Goal: Information Seeking & Learning: Learn about a topic

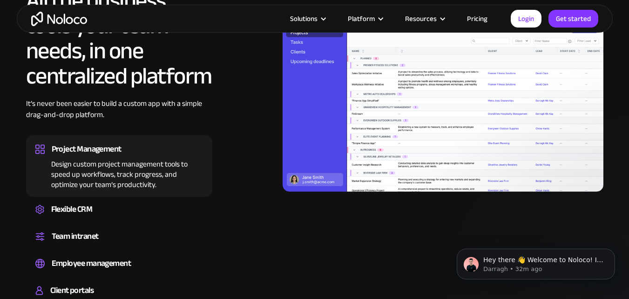
scroll to position [885, 0]
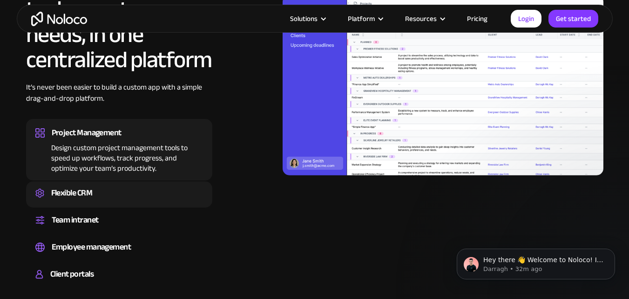
click at [72, 191] on div "Flexible CRM" at bounding box center [71, 193] width 41 height 14
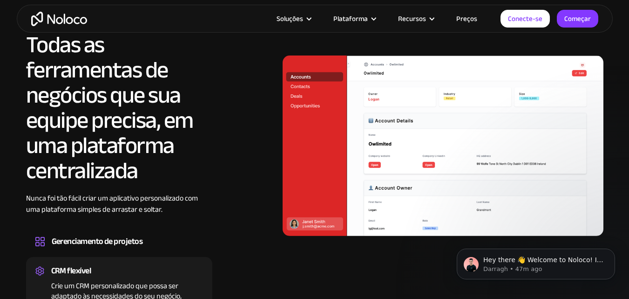
scroll to position [852, 0]
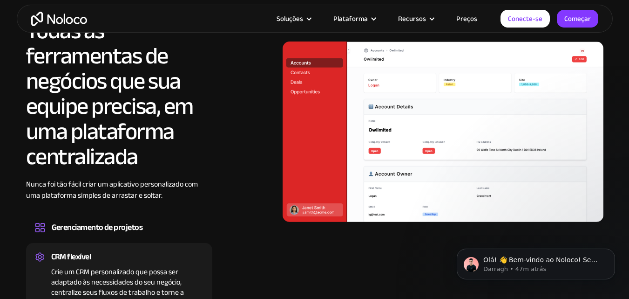
click at [158, 113] on font "Todas as ferramentas de negócios que sua equipe precisa, em uma plataforma cent…" at bounding box center [109, 94] width 167 height 170
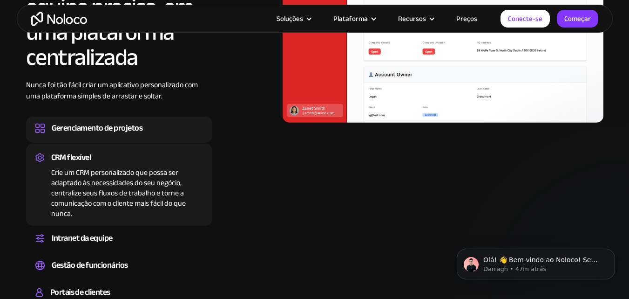
scroll to position [992, 0]
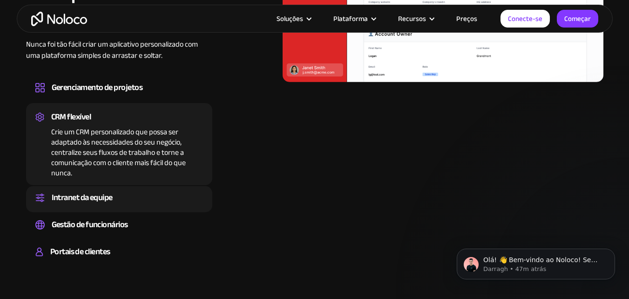
click at [120, 202] on div "Intranet da equipe" at bounding box center [119, 198] width 168 height 14
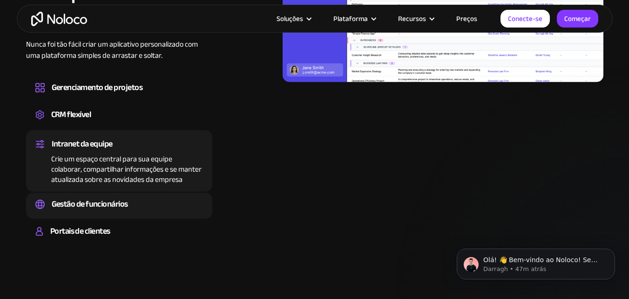
drag, startPoint x: 122, startPoint y: 194, endPoint x: 140, endPoint y: 195, distance: 18.2
click at [123, 194] on div "Gestão de funcionários Gerencie facilmente as informações dos funcionários, aco…" at bounding box center [119, 205] width 186 height 26
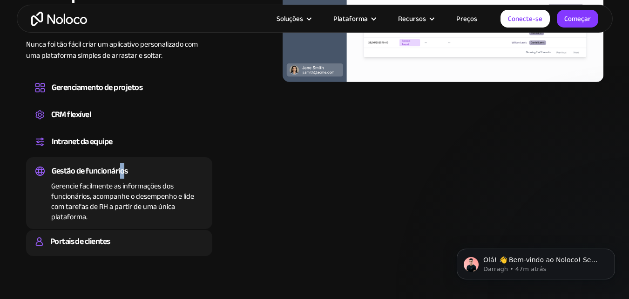
click at [120, 237] on div "Portais de clientes" at bounding box center [119, 241] width 168 height 14
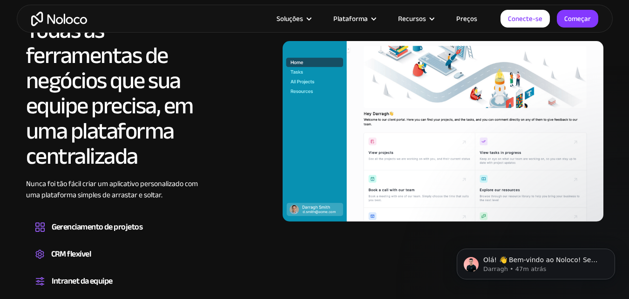
scroll to position [852, 0]
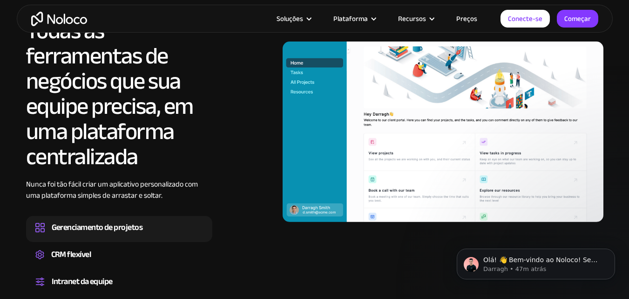
click at [97, 223] on font "Gerenciamento de projetos" at bounding box center [97, 226] width 91 height 15
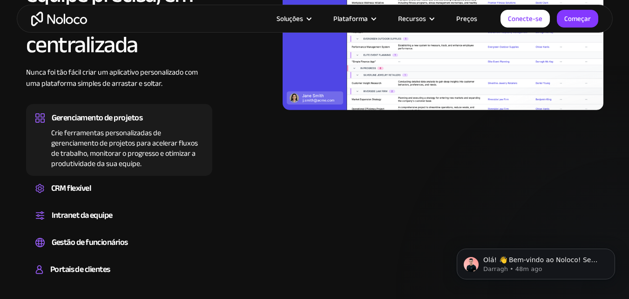
scroll to position [992, 0]
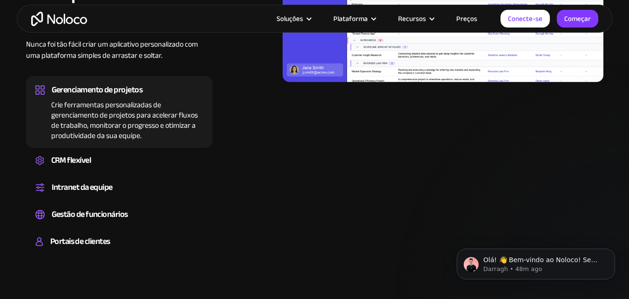
drag, startPoint x: 111, startPoint y: 166, endPoint x: 312, endPoint y: 161, distance: 200.4
click at [112, 166] on div "CRM flexível" at bounding box center [119, 160] width 168 height 14
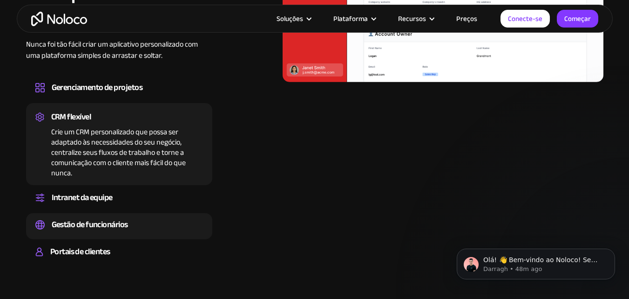
drag, startPoint x: 87, startPoint y: 204, endPoint x: 101, endPoint y: 198, distance: 15.2
click at [88, 204] on font "Intranet da equipe" at bounding box center [82, 197] width 61 height 15
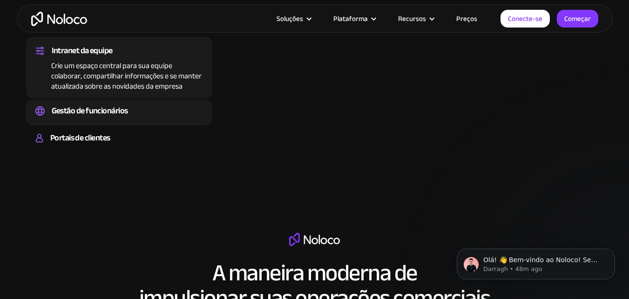
click at [117, 117] on font "Gestão de funcionários" at bounding box center [90, 110] width 76 height 15
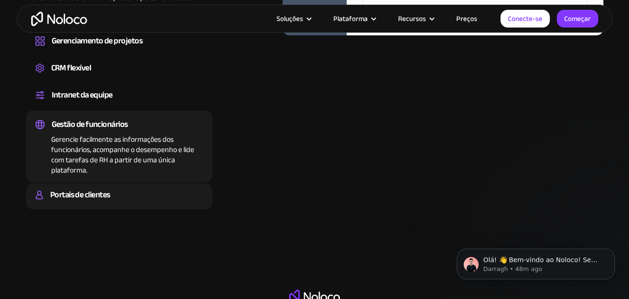
click at [122, 188] on div "Portais de clientes" at bounding box center [119, 195] width 168 height 14
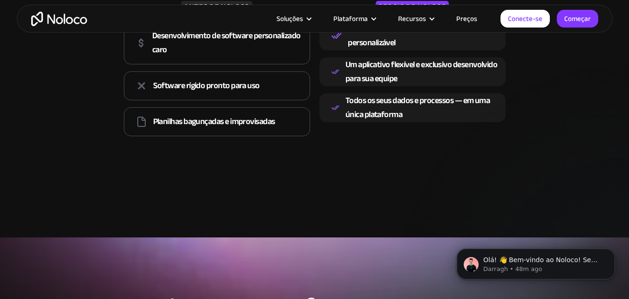
scroll to position [1411, 0]
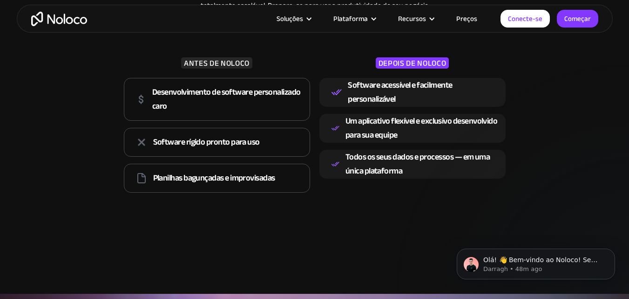
click at [188, 175] on font "Planilhas bagunçadas e improvisadas" at bounding box center [214, 177] width 122 height 15
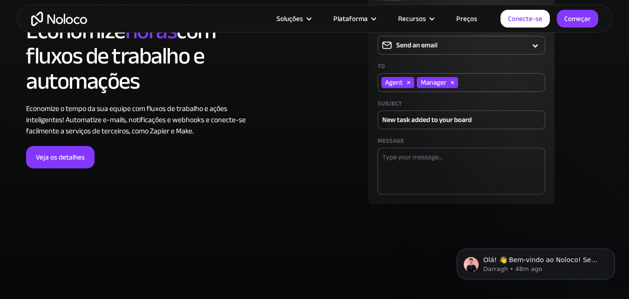
scroll to position [2762, 0]
